Goal: Check status: Check status

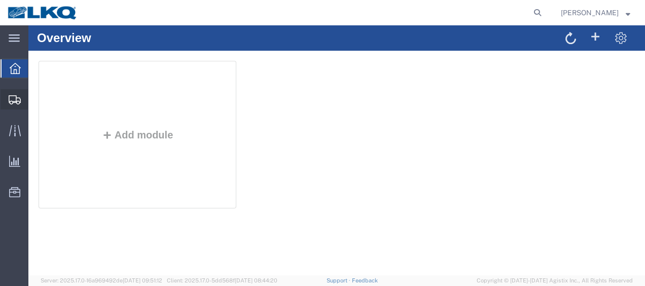
click at [0, 0] on span "Shipment Manager" at bounding box center [0, 0] width 0 height 0
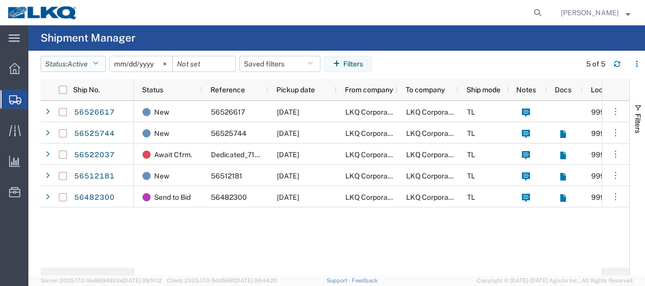
click at [98, 60] on icon "button" at bounding box center [96, 63] width 6 height 7
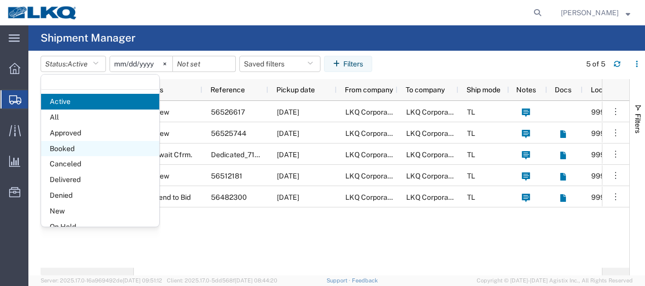
click at [66, 149] on span "Booked" at bounding box center [100, 149] width 118 height 16
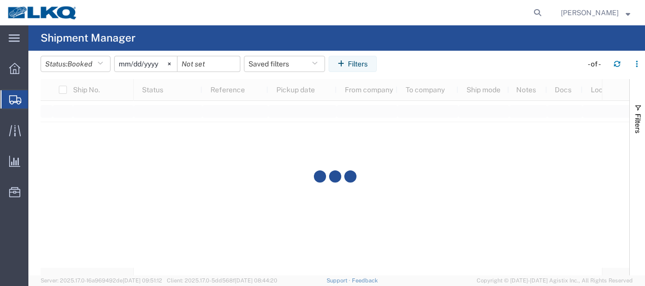
click at [124, 63] on input "[DATE]" at bounding box center [146, 63] width 62 height 15
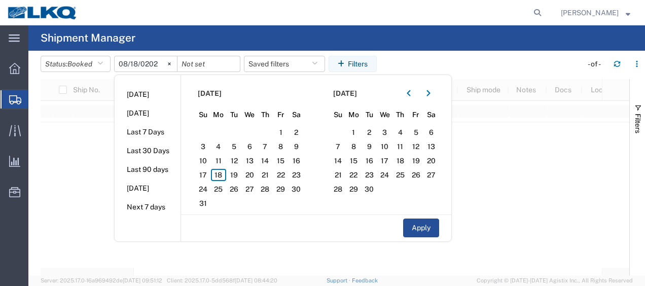
type input "[DATE]"
click at [223, 178] on span "18" at bounding box center [219, 175] width 16 height 12
click at [235, 170] on span "19" at bounding box center [234, 175] width 16 height 12
click at [423, 233] on button "Apply" at bounding box center [421, 227] width 36 height 19
type input "[DATE]"
